Goal: Task Accomplishment & Management: Manage account settings

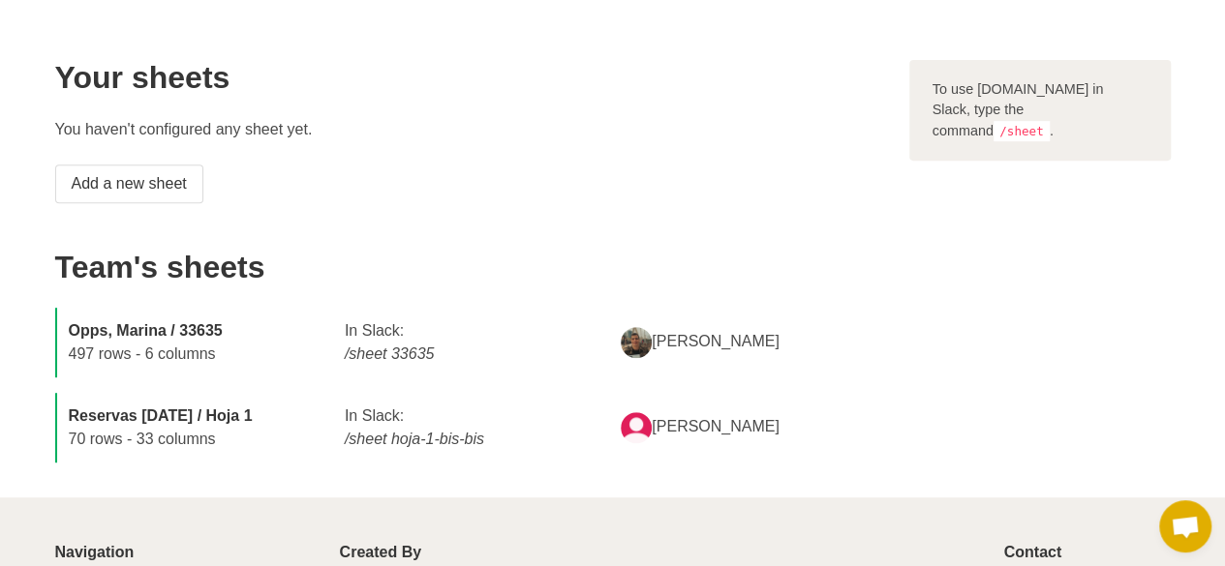
scroll to position [154, 0]
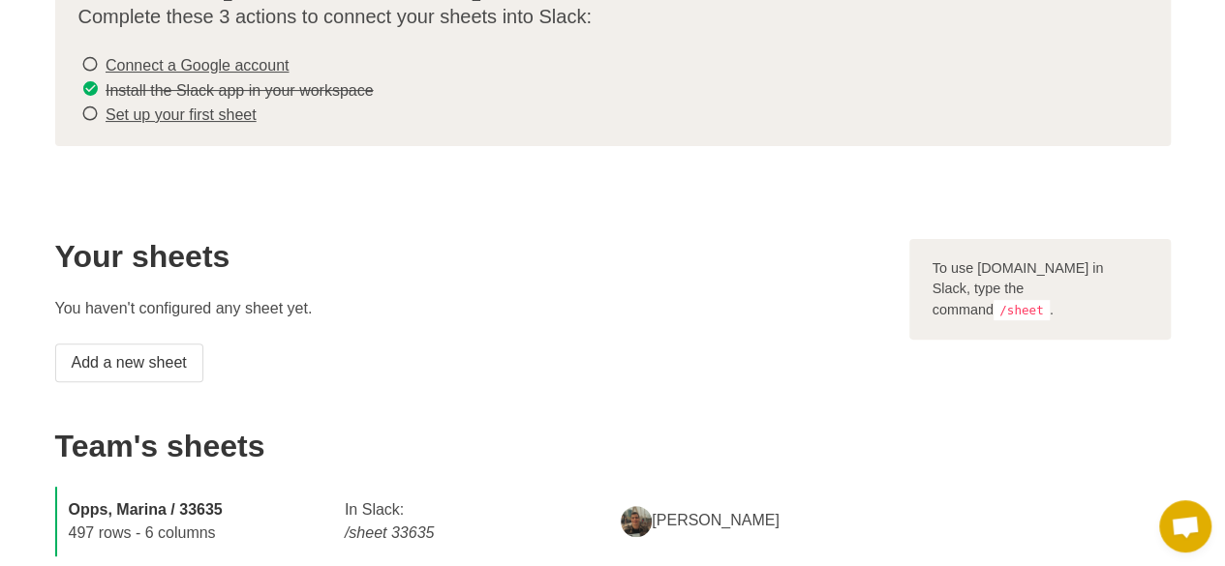
drag, startPoint x: 800, startPoint y: 210, endPoint x: 796, endPoint y: 220, distance: 10.4
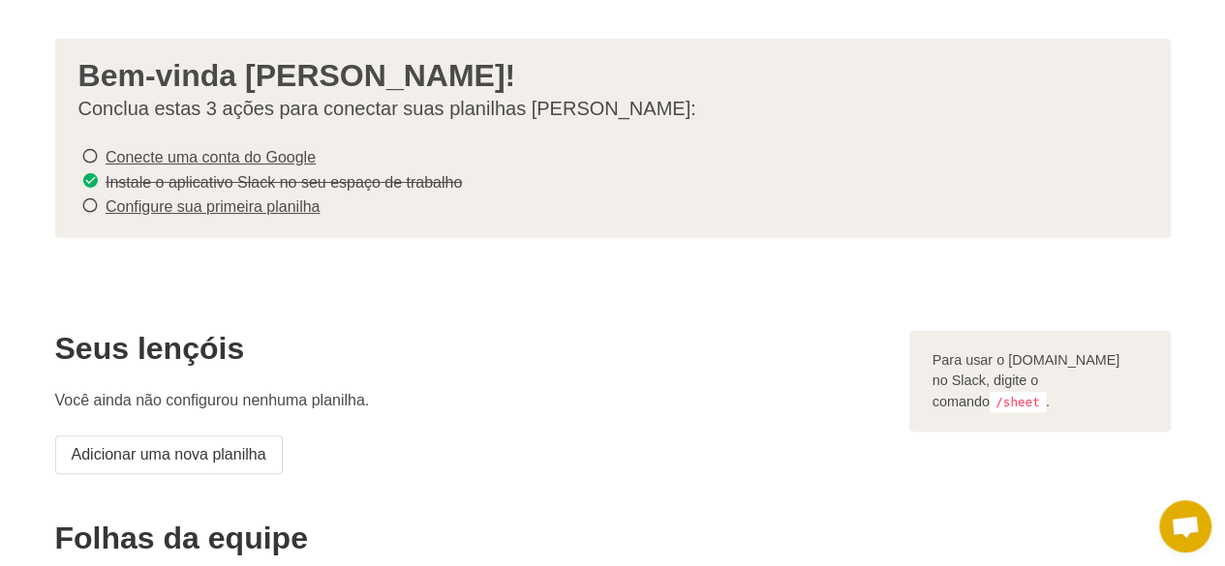
scroll to position [0, 0]
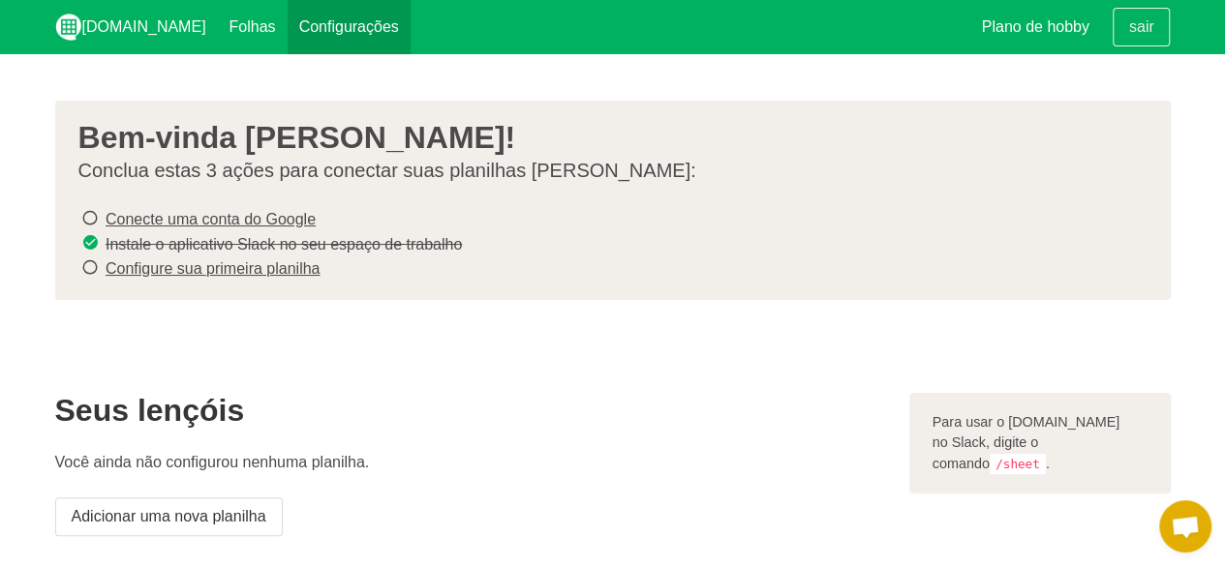
click at [308, 42] on link "Configurações" at bounding box center [349, 27] width 123 height 54
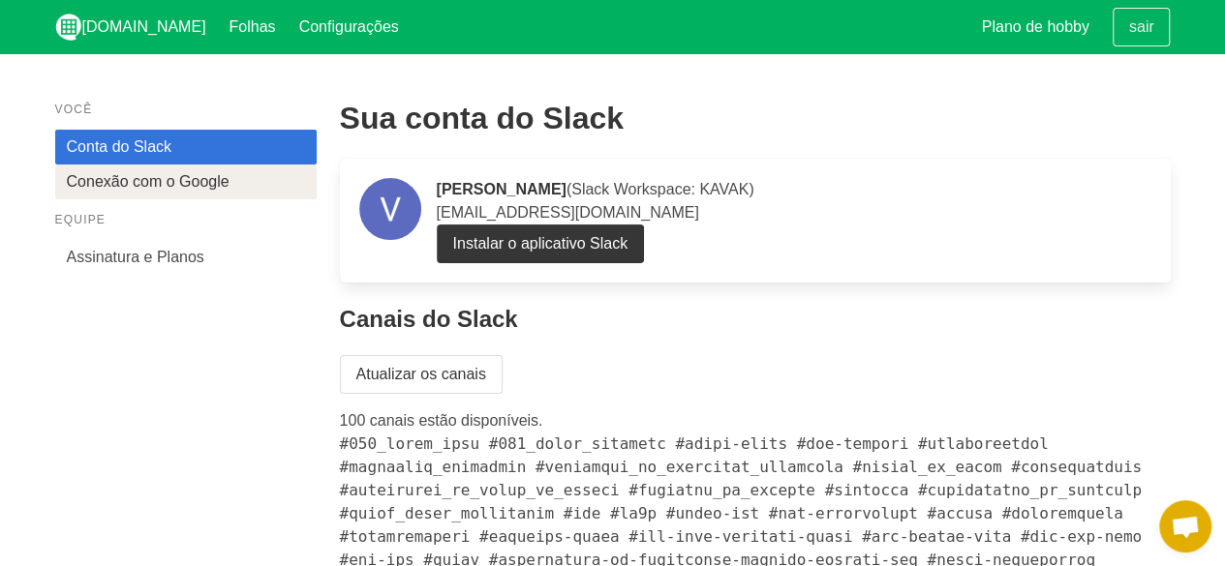
click at [159, 190] on font "Conexão com o Google" at bounding box center [148, 181] width 163 height 16
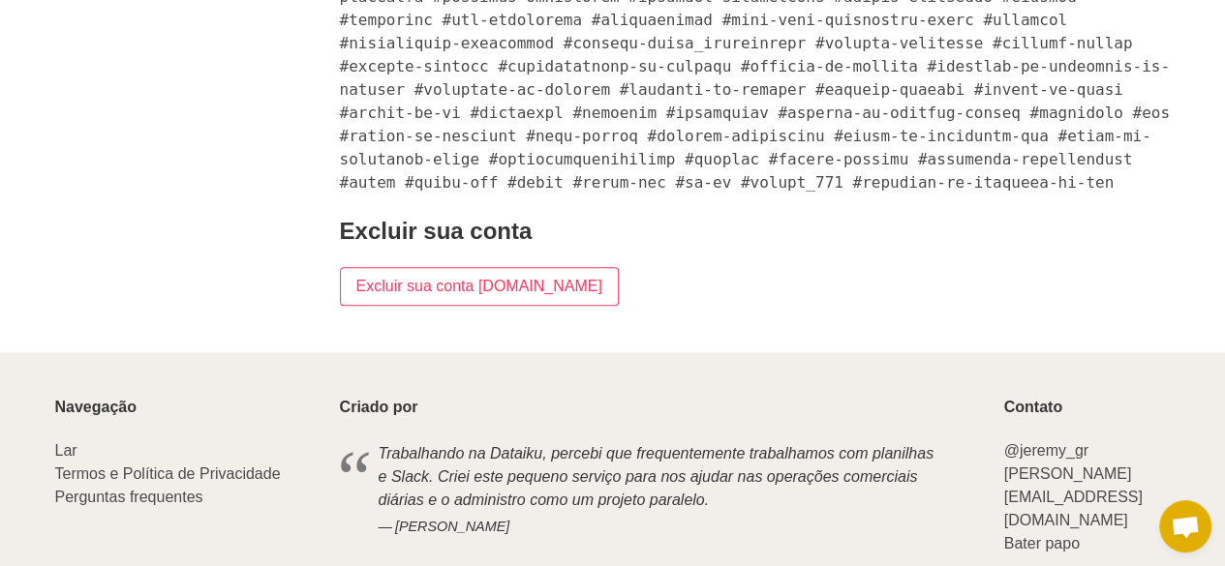
scroll to position [771, 0]
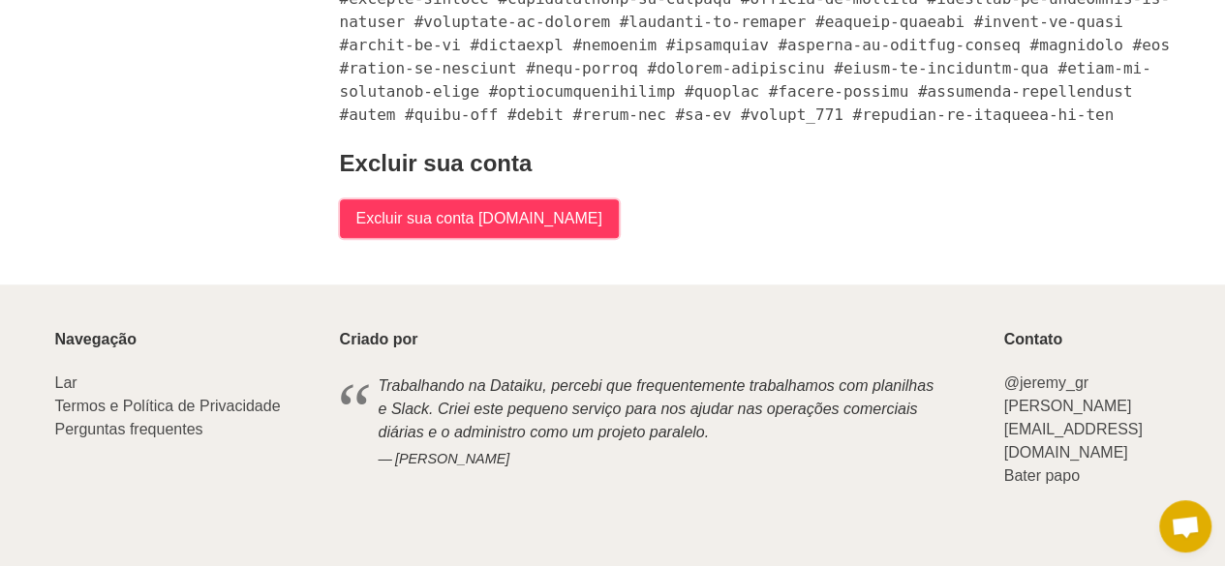
click at [480, 230] on input "Excluir sua conta Sheet.chat" at bounding box center [479, 218] width 279 height 39
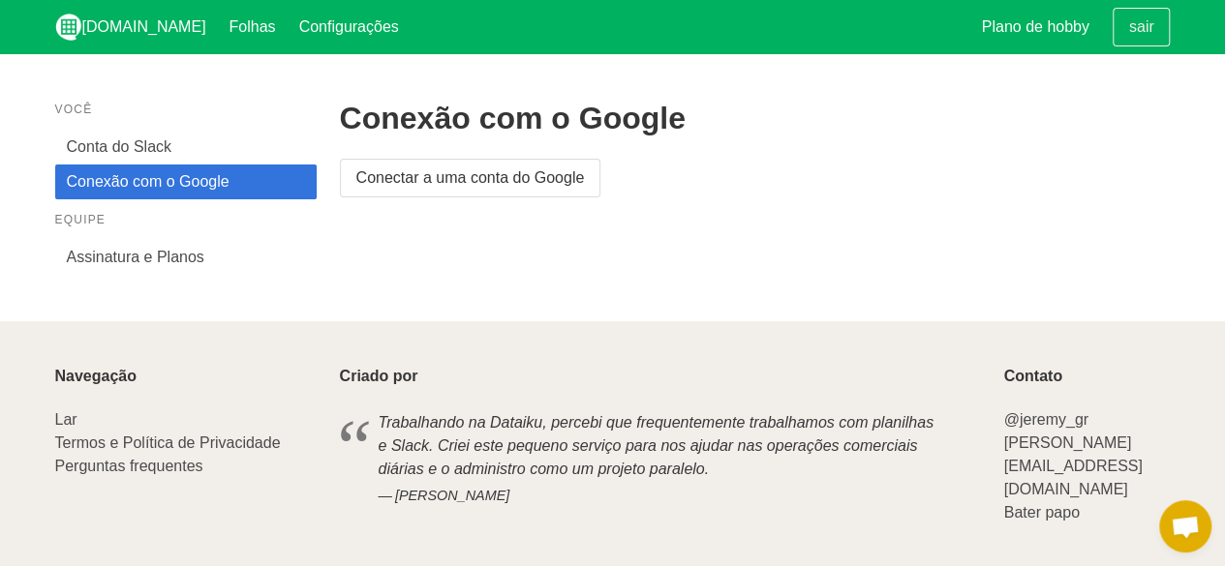
click at [1200, 528] on span "Open chat" at bounding box center [1185, 527] width 52 height 52
